Goal: Task Accomplishment & Management: Complete application form

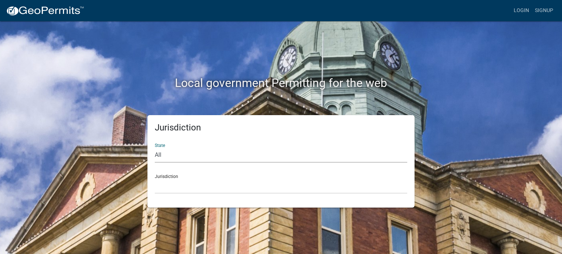
click at [171, 154] on select "All [US_STATE] [US_STATE] [US_STATE] [US_STATE] [US_STATE] [US_STATE] [US_STATE…" at bounding box center [281, 155] width 253 height 15
select select "[US_STATE]"
click at [155, 148] on select "All [US_STATE] [US_STATE] [US_STATE] [US_STATE] [US_STATE] [US_STATE] [US_STATE…" at bounding box center [281, 155] width 253 height 15
click at [177, 183] on select "[GEOGRAPHIC_DATA], [US_STATE][PERSON_NAME][GEOGRAPHIC_DATA], [US_STATE][PERSON_…" at bounding box center [281, 186] width 253 height 15
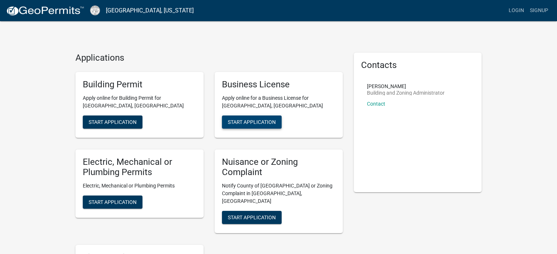
click at [265, 123] on span "Start Application" at bounding box center [252, 122] width 48 height 6
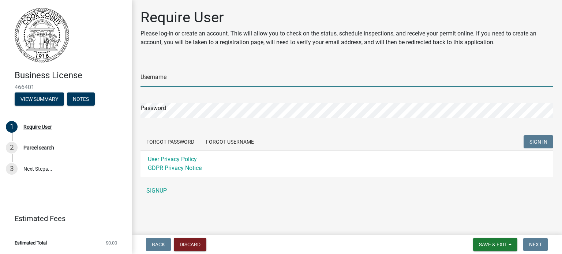
type input "cnorris13872"
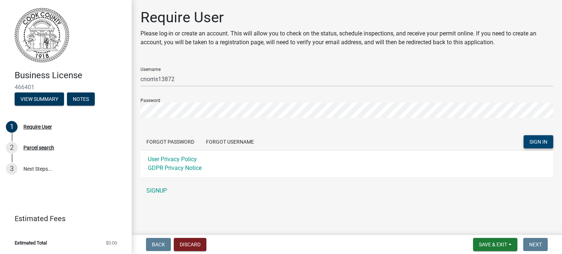
click at [529, 144] on button "SIGN IN" at bounding box center [539, 141] width 30 height 13
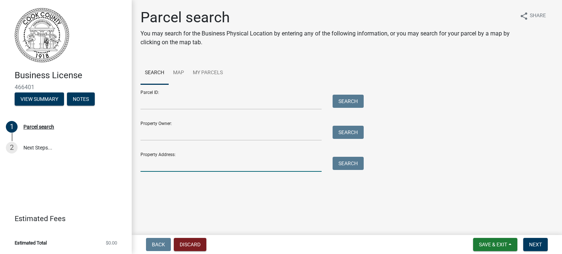
click at [181, 163] on input "Property Address:" at bounding box center [231, 164] width 181 height 15
type input "2975 [PERSON_NAME]"
click at [345, 168] on button "Search" at bounding box center [348, 163] width 31 height 13
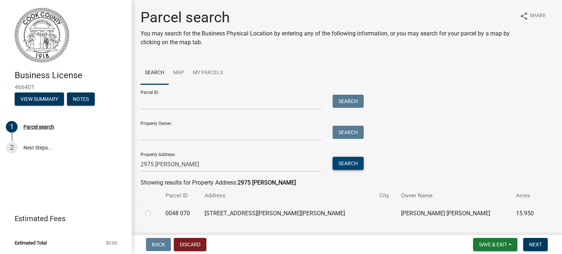
scroll to position [18, 0]
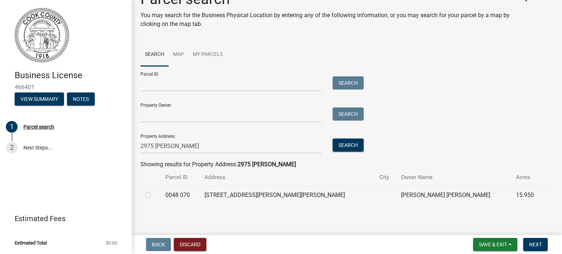
click at [154, 191] on label at bounding box center [154, 191] width 0 height 0
click at [154, 196] on 070 "radio" at bounding box center [156, 193] width 5 height 5
radio 070 "true"
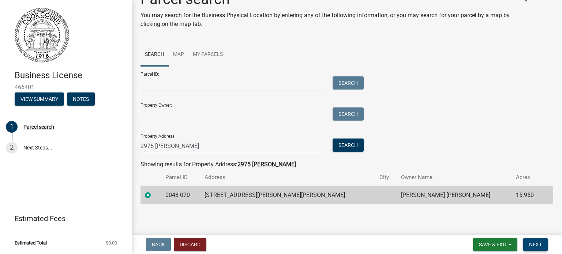
click at [534, 246] on span "Next" at bounding box center [535, 245] width 13 height 6
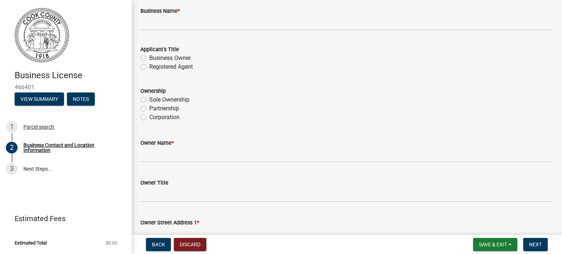
scroll to position [0, 0]
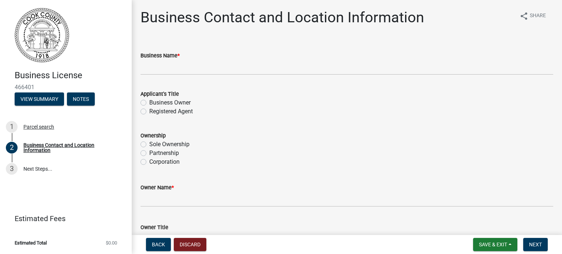
click at [149, 103] on label "Business Owner" at bounding box center [169, 102] width 41 height 9
click at [149, 103] on input "Business Owner" at bounding box center [151, 100] width 5 height 5
radio input "true"
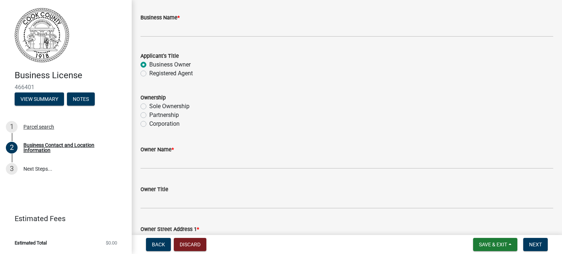
scroll to position [41, 0]
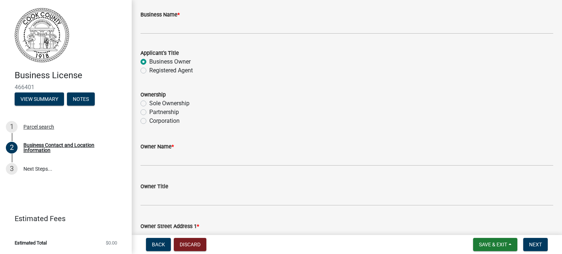
click at [149, 113] on label "Partnership" at bounding box center [164, 112] width 30 height 9
click at [149, 113] on input "Partnership" at bounding box center [151, 110] width 5 height 5
radio input "true"
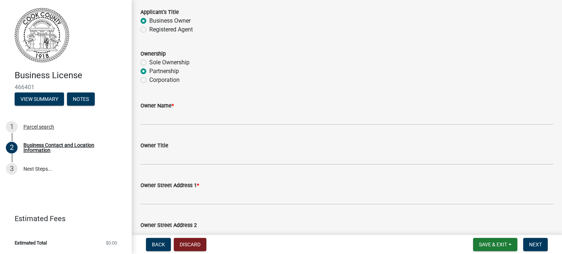
scroll to position [83, 0]
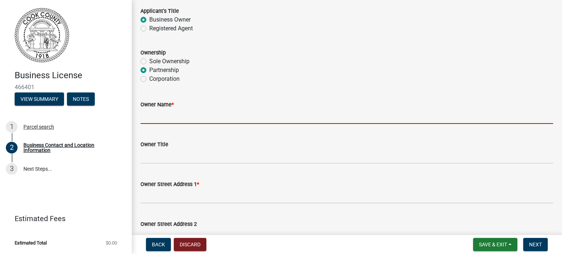
click at [193, 120] on input "Owner Name *" at bounding box center [347, 116] width 413 height 15
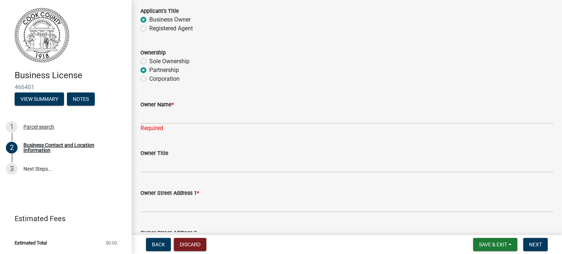
click at [234, 105] on div "Owner Name *" at bounding box center [347, 104] width 413 height 9
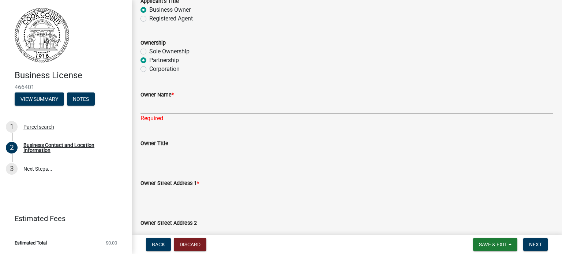
scroll to position [93, 0]
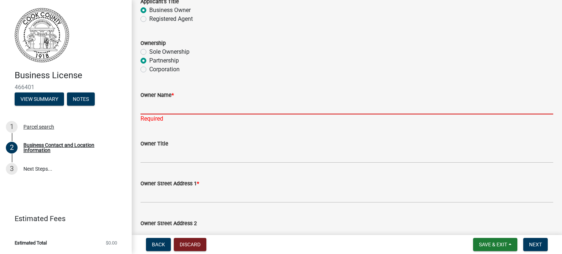
click at [185, 104] on input "Owner Name *" at bounding box center [347, 107] width 413 height 15
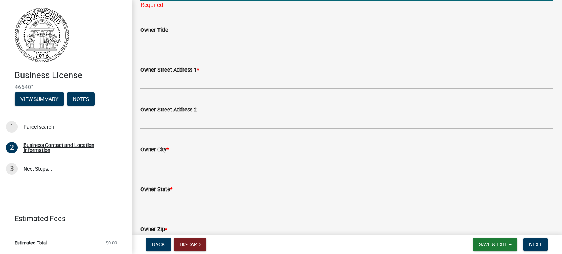
scroll to position [207, 0]
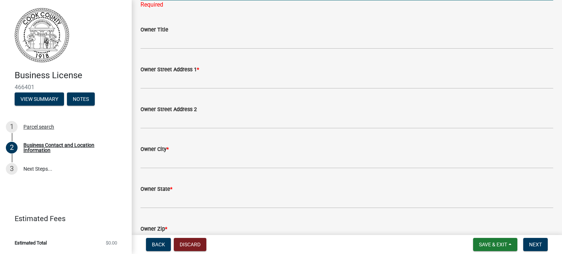
type input "[PERSON_NAME] and [PERSON_NAME]"
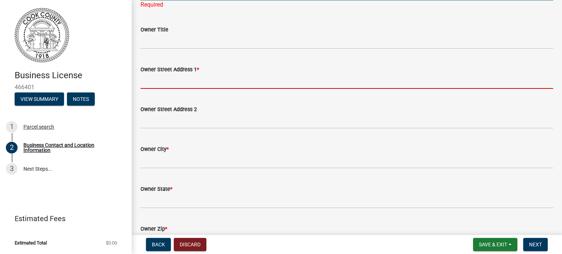
click at [184, 81] on wm-data-entity-input "Owner Street Address 1 *" at bounding box center [347, 75] width 413 height 40
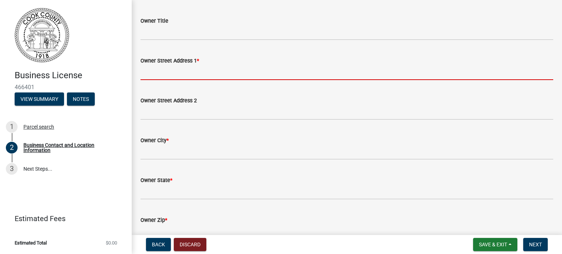
type input "[STREET_ADDRESS][PERSON_NAME]"
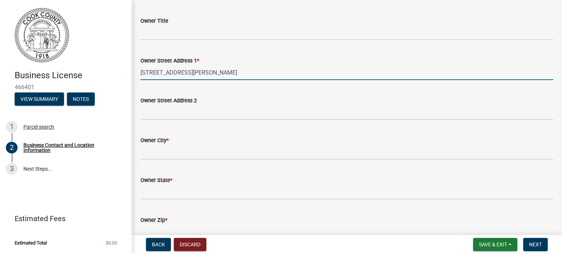
type input "[EMAIL_ADDRESS][DOMAIN_NAME]"
type input "7063327234"
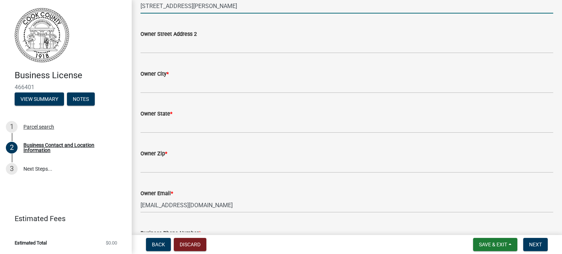
scroll to position [274, 0]
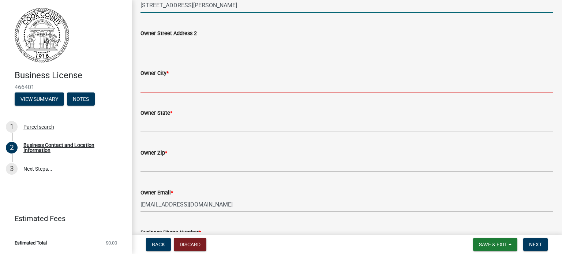
click at [183, 90] on input "Owner City *" at bounding box center [347, 85] width 413 height 15
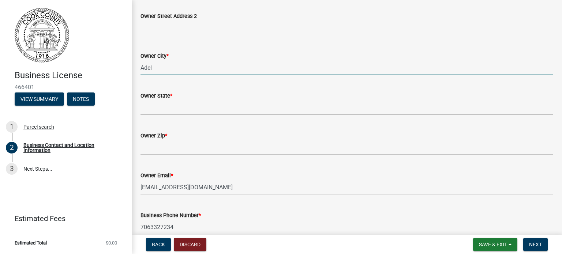
scroll to position [295, 0]
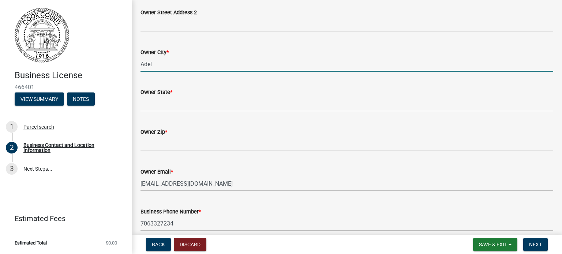
type input "Adel"
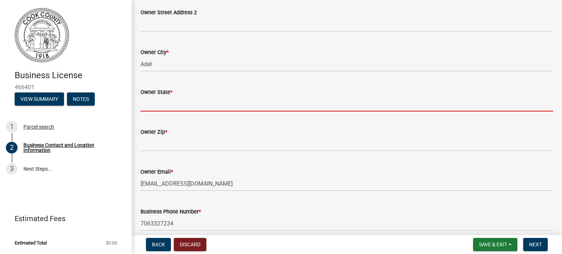
click at [182, 105] on input "Owner State *" at bounding box center [347, 104] width 413 height 15
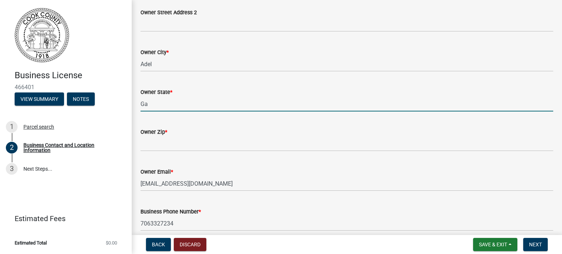
type input "Ga"
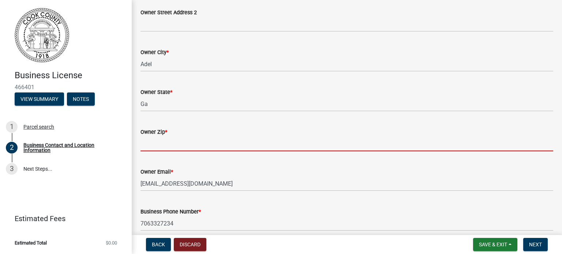
click at [179, 146] on input "Owner Zip *" at bounding box center [347, 144] width 413 height 15
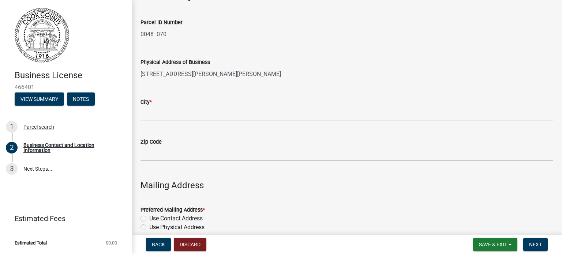
scroll to position [635, 0]
type input "31620"
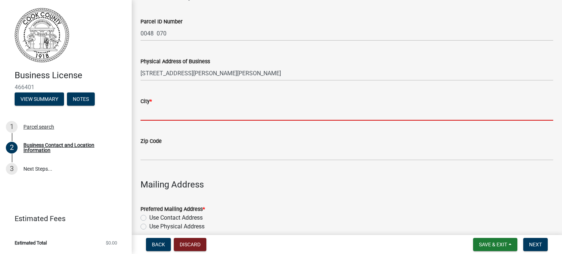
click at [175, 116] on input "City *" at bounding box center [347, 113] width 413 height 15
type input "Adel"
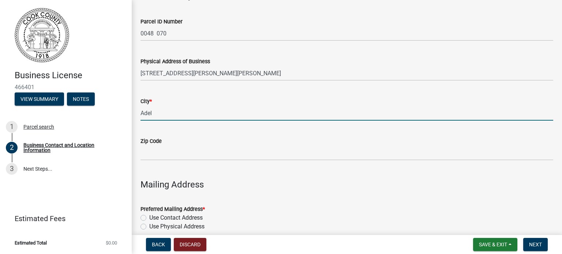
type input "[PERSON_NAME] Splicing"
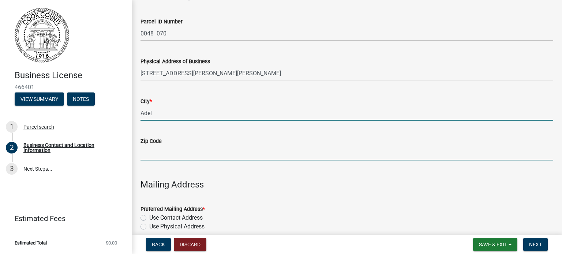
type input "31620"
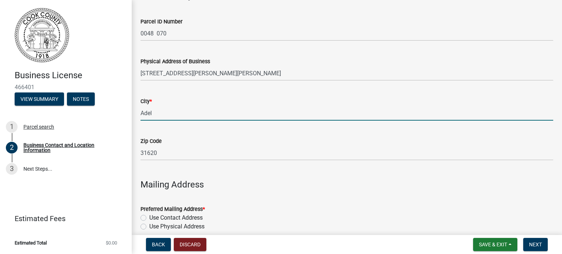
scroll to position [687, 0]
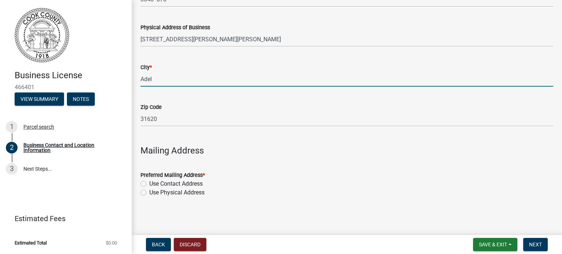
click at [149, 193] on label "Use Physical Address" at bounding box center [176, 193] width 55 height 9
click at [149, 193] on input "Use Physical Address" at bounding box center [151, 191] width 5 height 5
radio input "true"
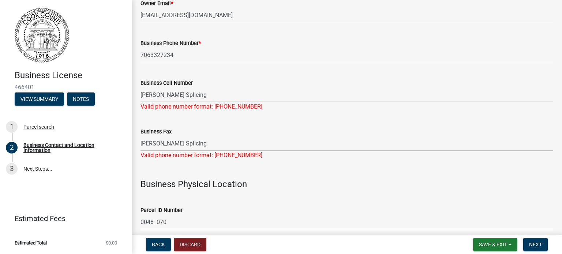
scroll to position [460, 0]
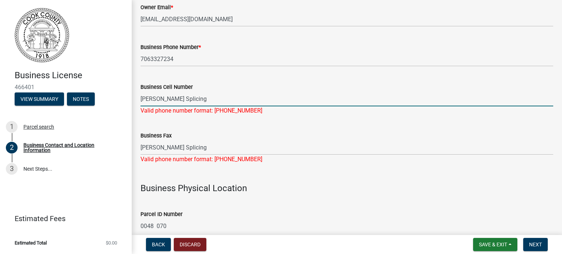
click at [215, 97] on input "[PERSON_NAME] Splicing" at bounding box center [347, 99] width 413 height 15
type input "M"
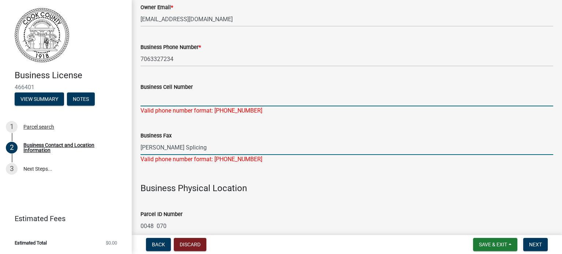
click at [207, 149] on div "Business Fax [PERSON_NAME] Splicing Valid phone number format: [PHONE_NUMBER]" at bounding box center [347, 142] width 413 height 43
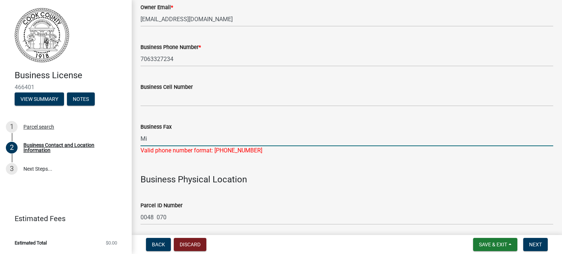
type input "M"
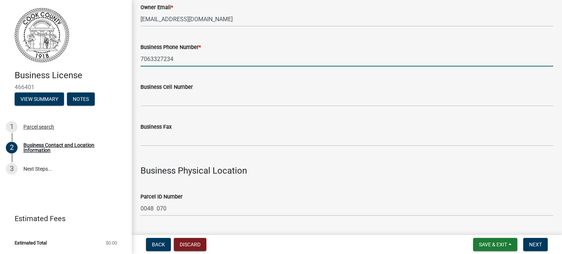
click at [231, 64] on input "7063327234" at bounding box center [347, 59] width 413 height 15
type input "7064642008"
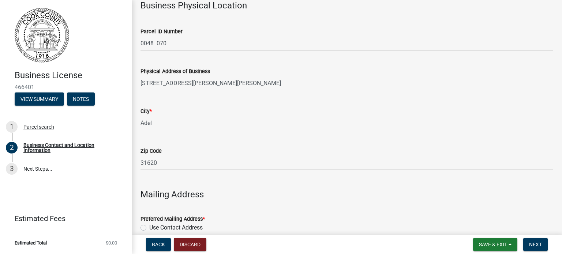
scroll to position [669, 0]
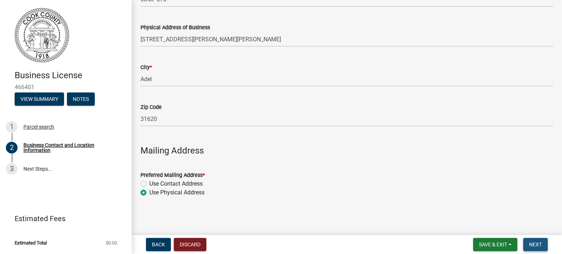
click at [532, 245] on span "Next" at bounding box center [535, 245] width 13 height 6
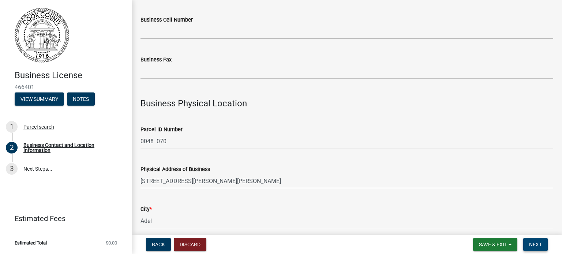
scroll to position [678, 0]
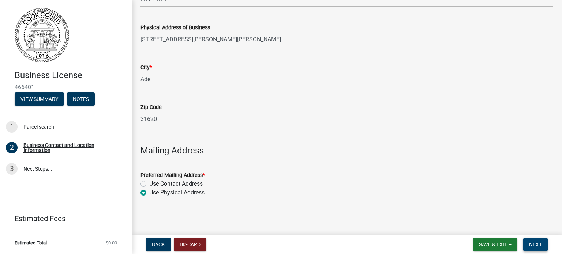
click at [533, 244] on span "Next" at bounding box center [535, 245] width 13 height 6
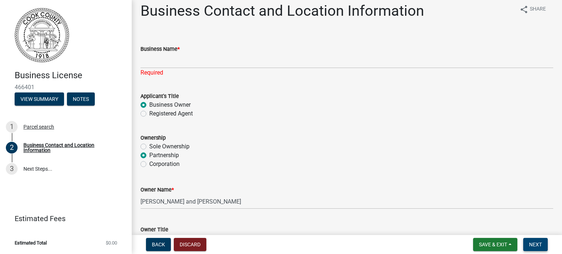
scroll to position [10, 0]
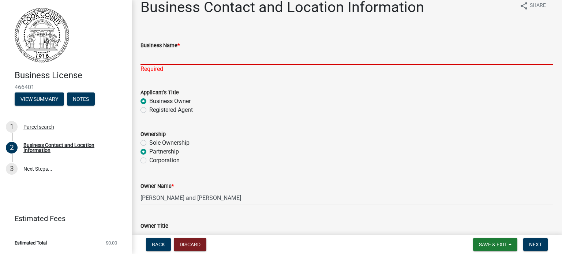
click at [178, 61] on input "Business Name *" at bounding box center [347, 57] width 413 height 15
type input "[PERSON_NAME] Splicing"
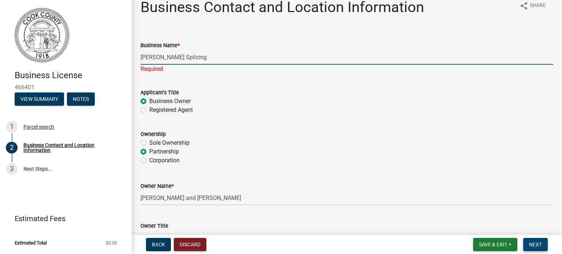
click at [539, 243] on span "Next" at bounding box center [535, 245] width 13 height 6
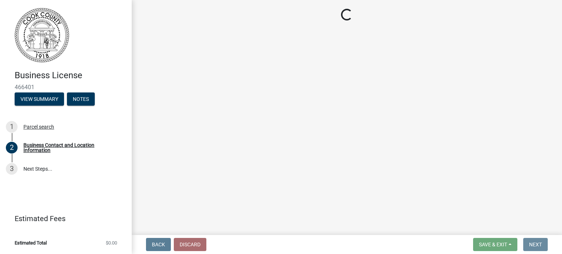
scroll to position [0, 0]
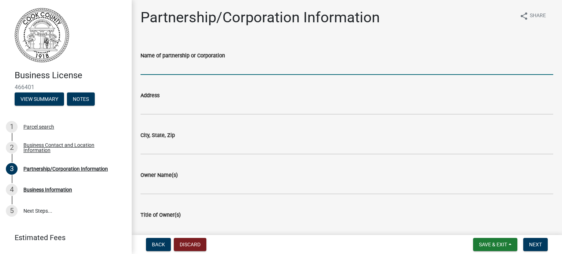
click at [217, 67] on input "Name of partnership or Corporation" at bounding box center [347, 67] width 413 height 15
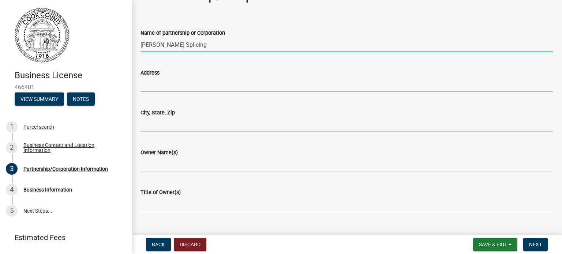
scroll to position [37, 0]
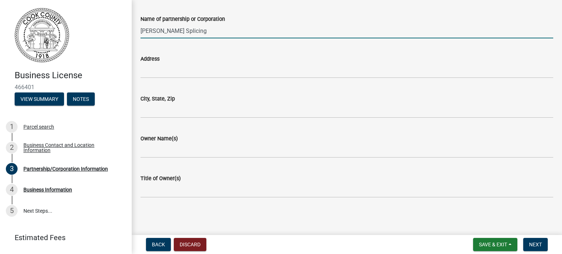
type input "[PERSON_NAME] Splicing"
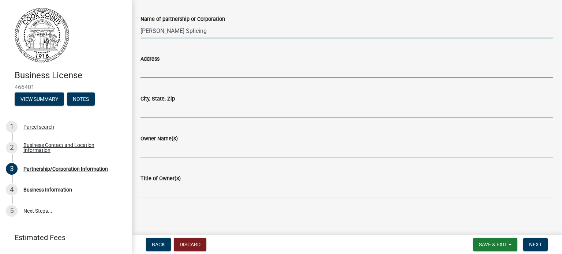
click at [172, 74] on input "Address" at bounding box center [347, 70] width 413 height 15
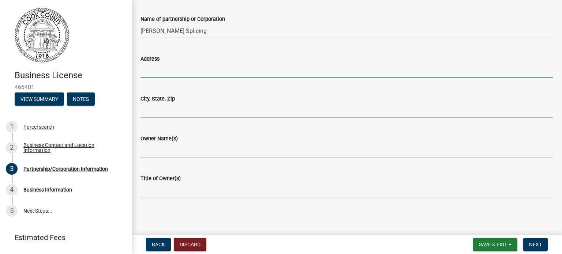
type input "[STREET_ADDRESS][PERSON_NAME]"
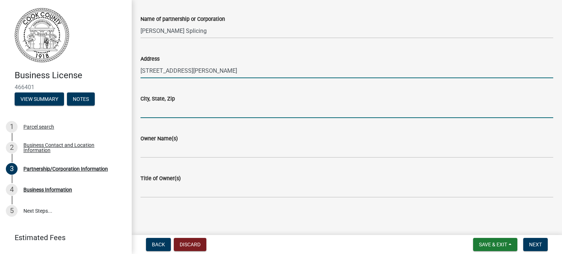
type input "Adel"
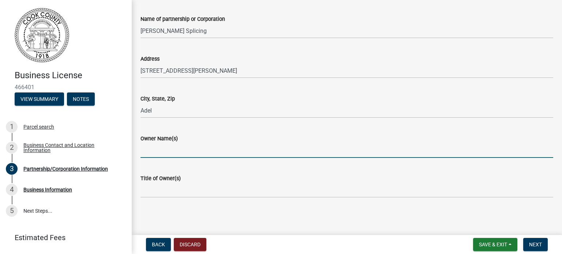
click at [187, 152] on input "Owner Name(s)" at bounding box center [347, 150] width 413 height 15
type input "[PERSON_NAME] and [PERSON_NAME]"
click at [531, 241] on button "Next" at bounding box center [536, 244] width 25 height 13
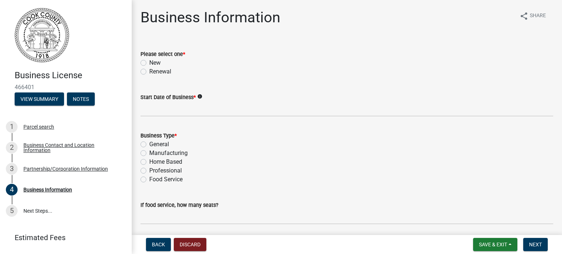
click at [149, 64] on label "New" at bounding box center [154, 63] width 11 height 9
click at [149, 63] on input "New" at bounding box center [151, 61] width 5 height 5
radio input "true"
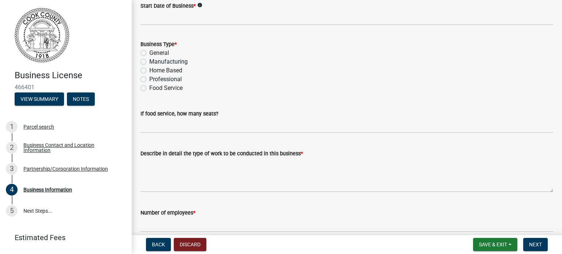
scroll to position [87, 0]
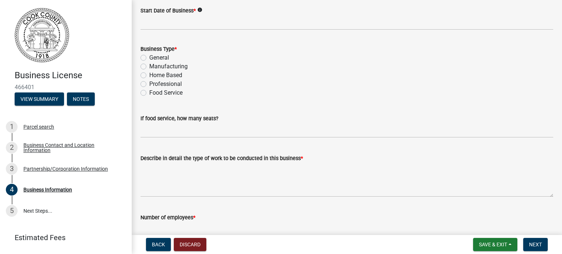
click at [148, 58] on div "General" at bounding box center [347, 57] width 413 height 9
click at [149, 56] on label "General" at bounding box center [159, 57] width 20 height 9
click at [149, 56] on input "General" at bounding box center [151, 55] width 5 height 5
radio input "true"
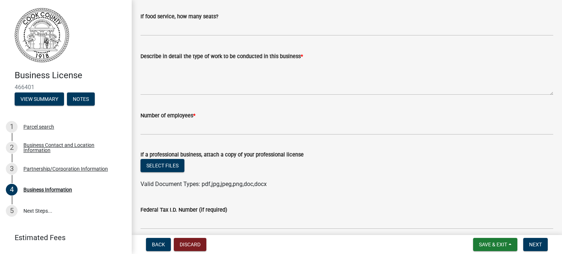
scroll to position [189, 0]
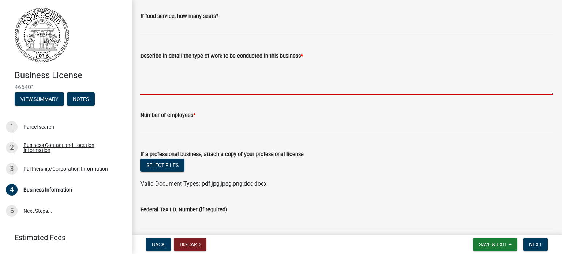
click at [192, 87] on textarea "Describe in detail the type of work to be conducted in this business *" at bounding box center [347, 77] width 413 height 34
type textarea "N"
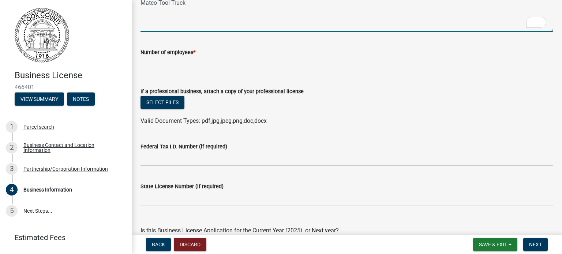
scroll to position [254, 0]
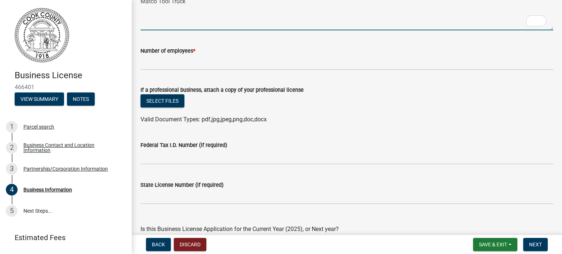
type textarea "Matco Tool Truck"
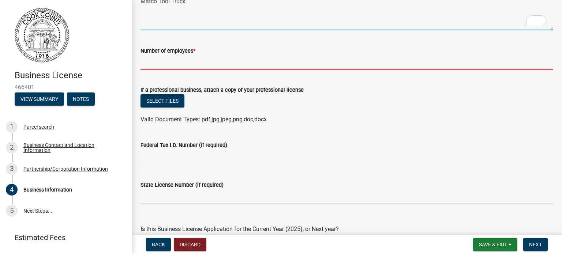
click at [186, 64] on input "text" at bounding box center [347, 62] width 413 height 15
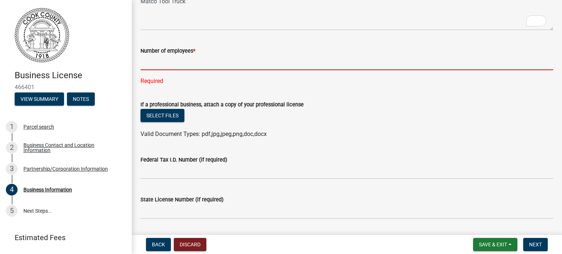
click at [167, 64] on input "text" at bounding box center [347, 62] width 413 height 15
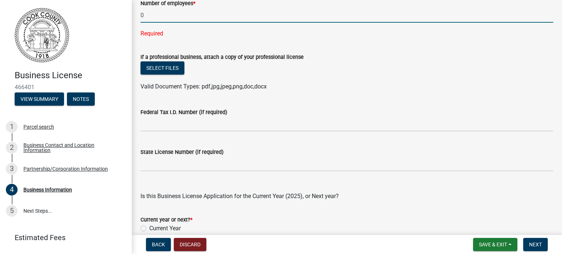
scroll to position [0, 0]
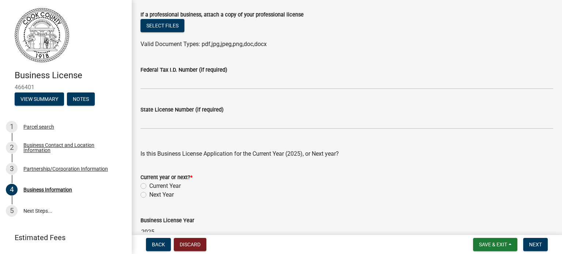
type input "0"
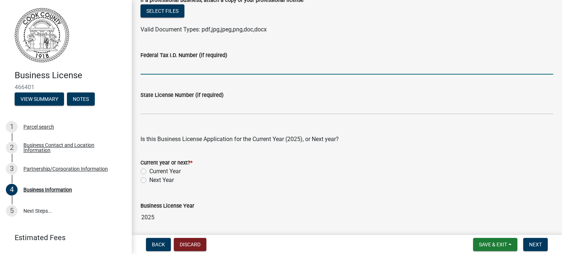
type input "[US_EMPLOYER_IDENTIFICATION_NUMBER]"
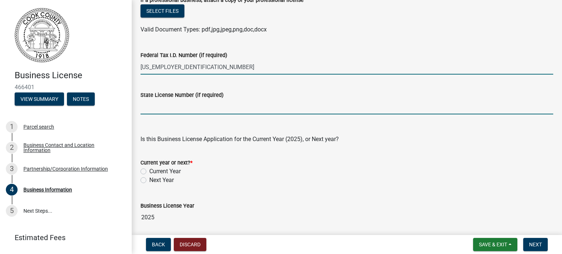
click at [196, 107] on input "State License Number (if required)" at bounding box center [347, 107] width 413 height 15
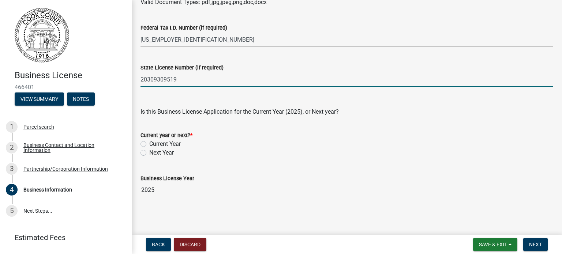
scroll to position [371, 0]
type input "20309309519"
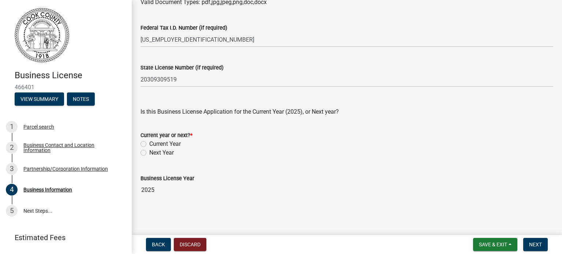
click at [149, 146] on label "Current Year" at bounding box center [164, 144] width 31 height 9
click at [149, 145] on input "Current Year" at bounding box center [151, 142] width 5 height 5
radio input "true"
click at [537, 243] on span "Next" at bounding box center [535, 245] width 13 height 6
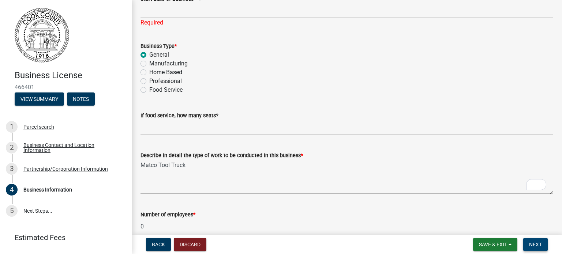
scroll to position [84, 0]
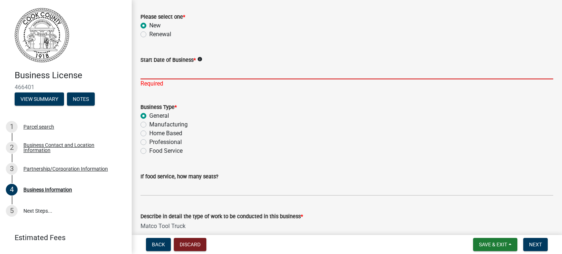
click at [189, 74] on input "Start Date of Business *" at bounding box center [347, 71] width 413 height 15
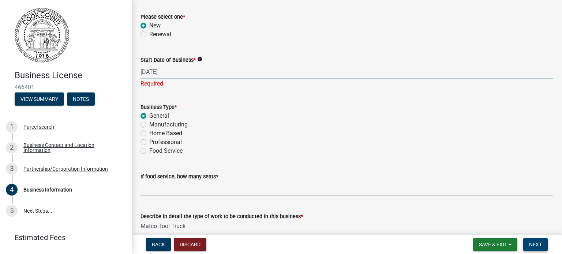
type input "[DATE]"
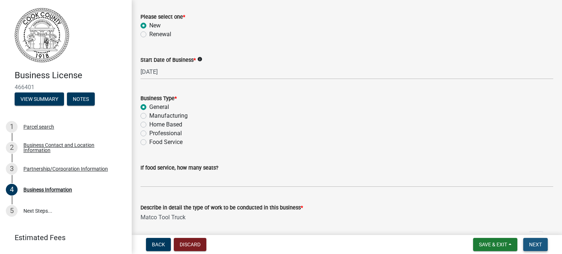
click at [531, 245] on span "Next" at bounding box center [535, 245] width 13 height 6
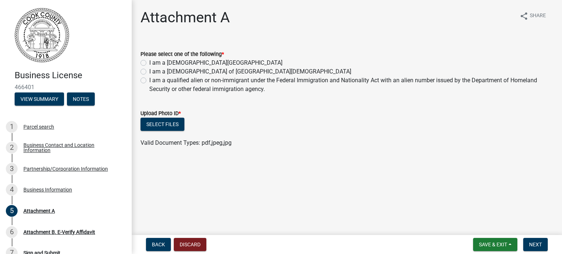
click at [149, 63] on label "I am a [DEMOGRAPHIC_DATA][GEOGRAPHIC_DATA]" at bounding box center [215, 63] width 133 height 9
click at [149, 63] on input "I am a [DEMOGRAPHIC_DATA][GEOGRAPHIC_DATA]" at bounding box center [151, 61] width 5 height 5
radio input "true"
click at [180, 124] on button "Select files" at bounding box center [163, 124] width 44 height 13
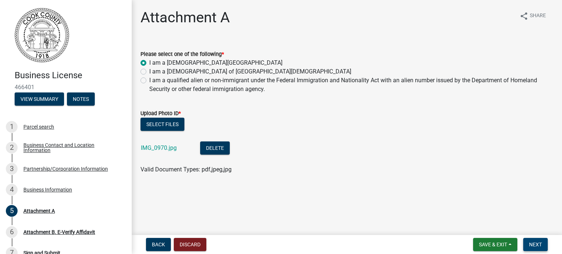
click at [535, 242] on span "Next" at bounding box center [535, 245] width 13 height 6
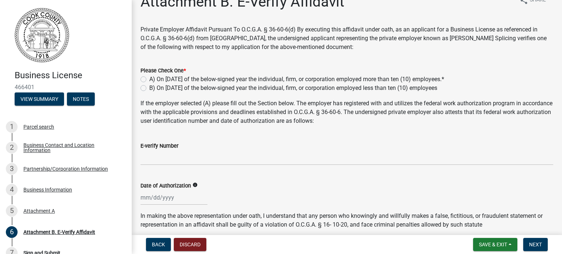
scroll to position [16, 0]
click at [149, 88] on label "B) On [DATE] of the below-signed year the individual, firm, or corporation empl…" at bounding box center [293, 87] width 288 height 9
click at [149, 88] on input "B) On [DATE] of the below-signed year the individual, firm, or corporation empl…" at bounding box center [151, 85] width 5 height 5
radio input "true"
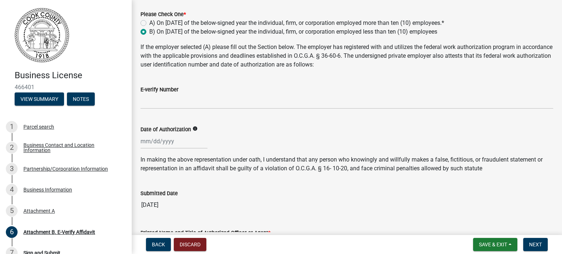
scroll to position [71, 0]
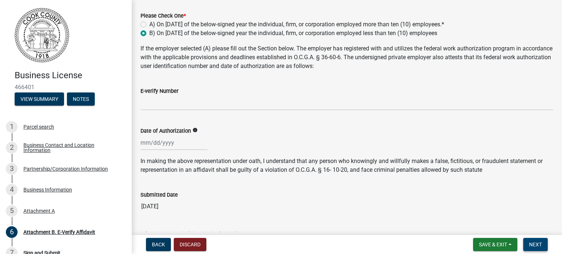
click at [539, 245] on span "Next" at bounding box center [535, 245] width 13 height 6
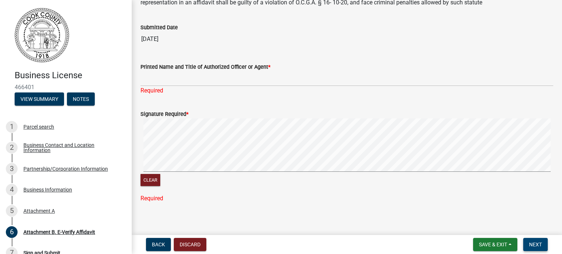
scroll to position [240, 0]
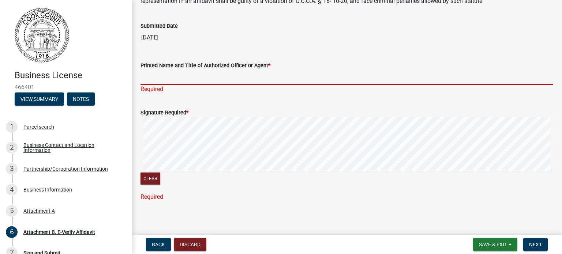
click at [171, 78] on input "Printed Name and Title of Authorized Officer or Agent *" at bounding box center [347, 77] width 413 height 15
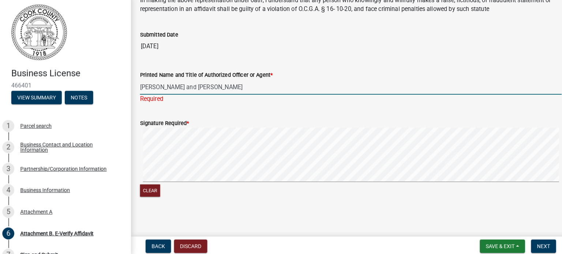
scroll to position [0, 0]
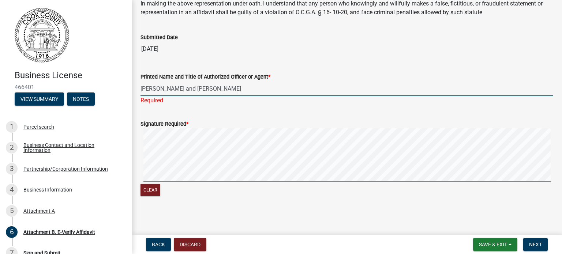
click at [237, 183] on signature-pad at bounding box center [347, 157] width 413 height 56
type input "[PERSON_NAME] and [PERSON_NAME]"
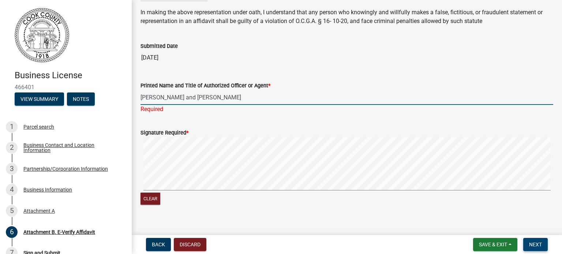
click at [535, 245] on span "Next" at bounding box center [535, 245] width 13 height 6
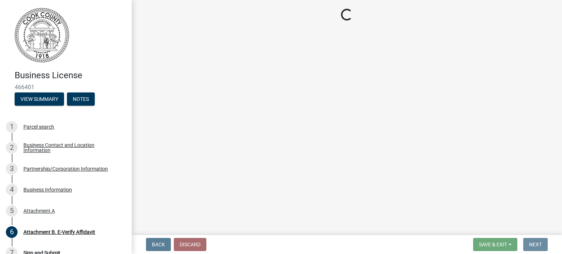
scroll to position [0, 0]
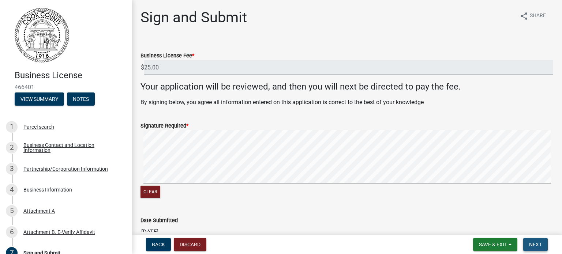
click at [533, 246] on span "Next" at bounding box center [535, 245] width 13 height 6
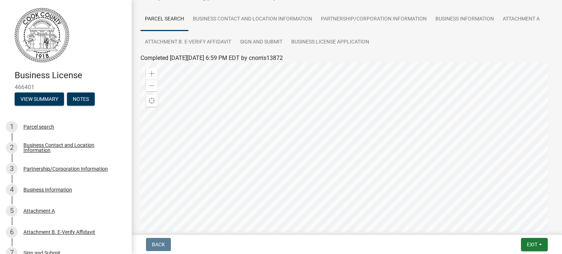
scroll to position [38, 0]
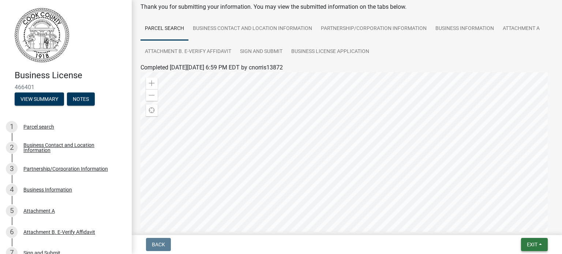
click at [535, 247] on span "Exit" at bounding box center [532, 245] width 11 height 6
click at [529, 227] on button "Save & Exit" at bounding box center [519, 226] width 59 height 18
